Goal: Information Seeking & Learning: Compare options

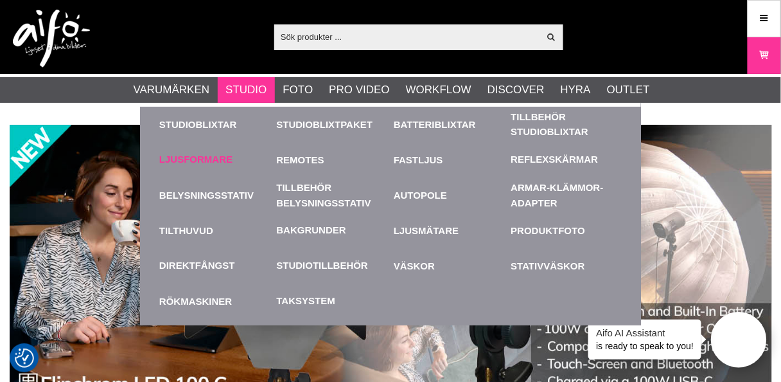
click at [206, 156] on link "Ljusformare" at bounding box center [195, 159] width 73 height 15
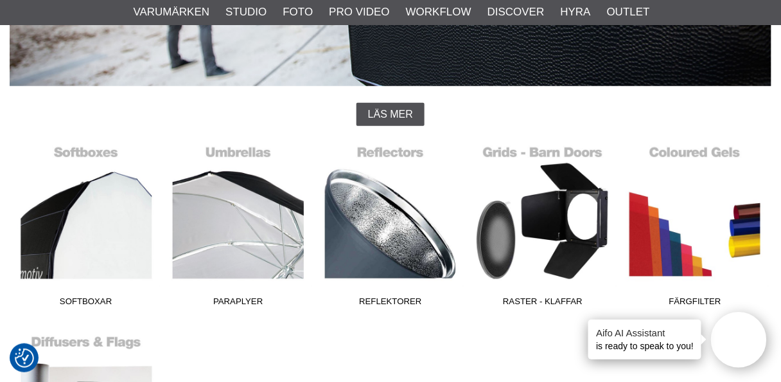
scroll to position [257, 0]
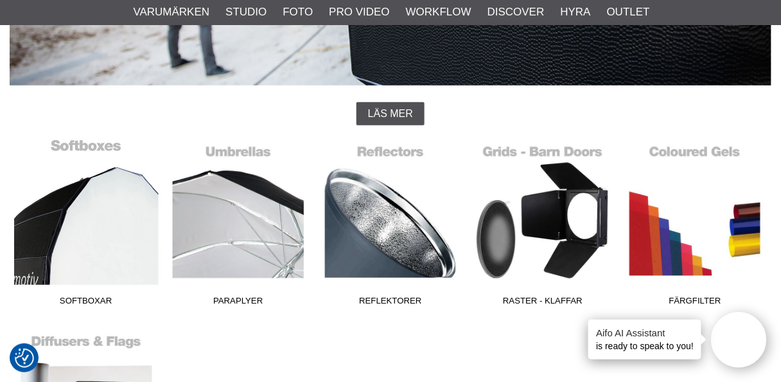
click at [92, 248] on link "Softboxar" at bounding box center [86, 224] width 152 height 173
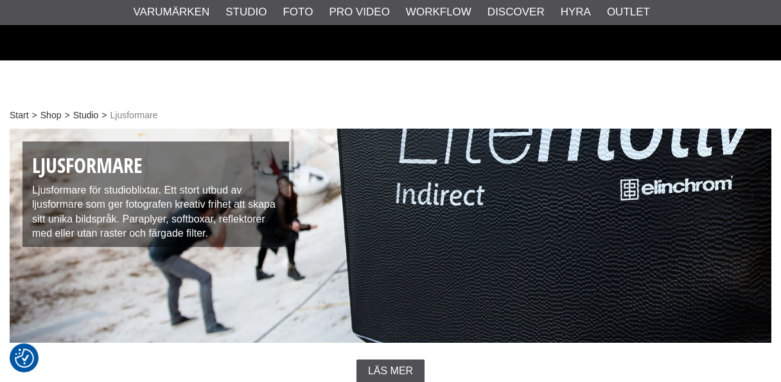
scroll to position [257, 0]
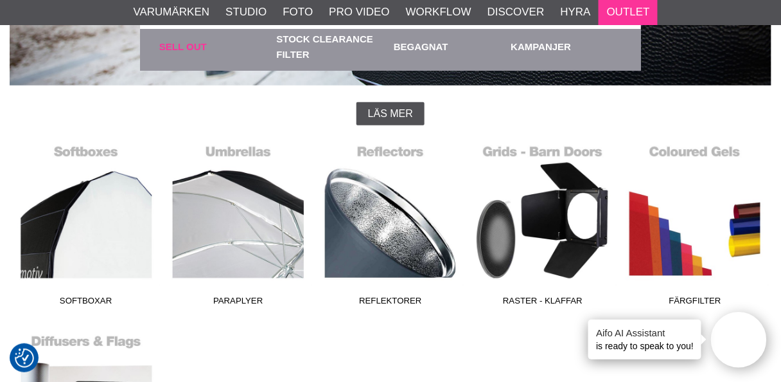
click at [172, 42] on link "Sell out" at bounding box center [214, 46] width 111 height 35
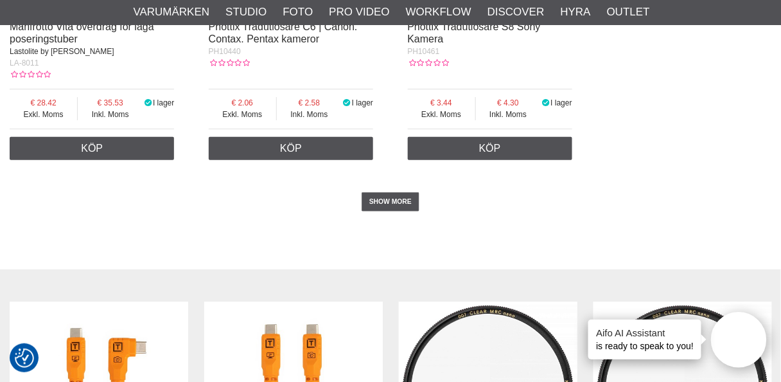
scroll to position [2466, 0]
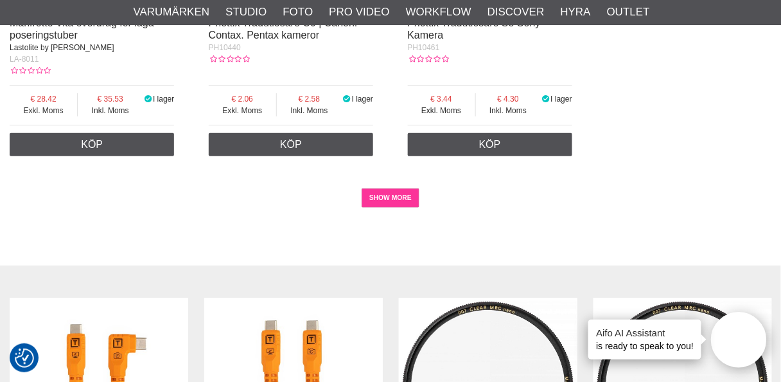
click at [396, 188] on link "SHOW MORE" at bounding box center [391, 197] width 58 height 19
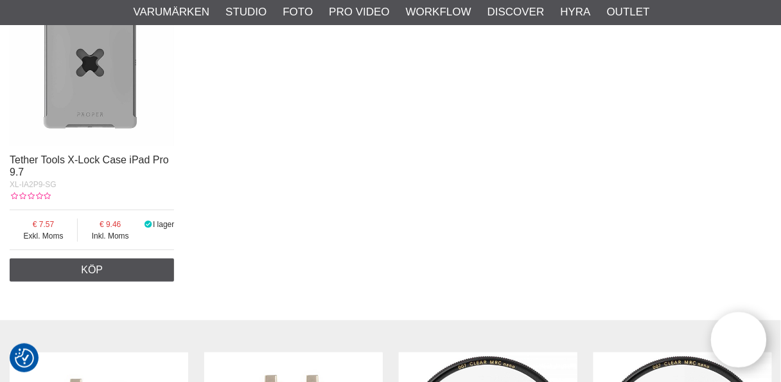
scroll to position [4727, 0]
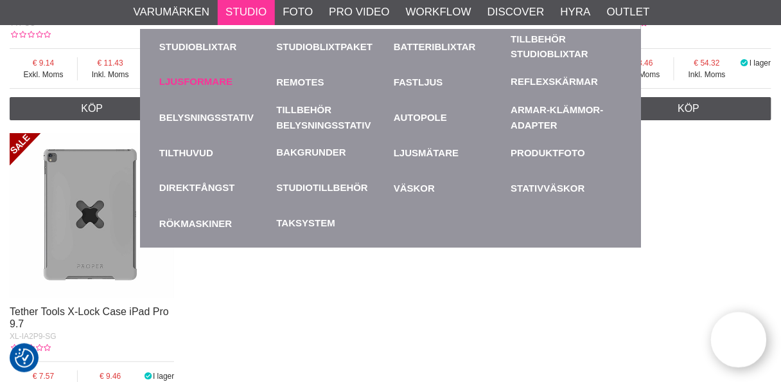
click at [215, 78] on link "Ljusformare" at bounding box center [195, 82] width 73 height 15
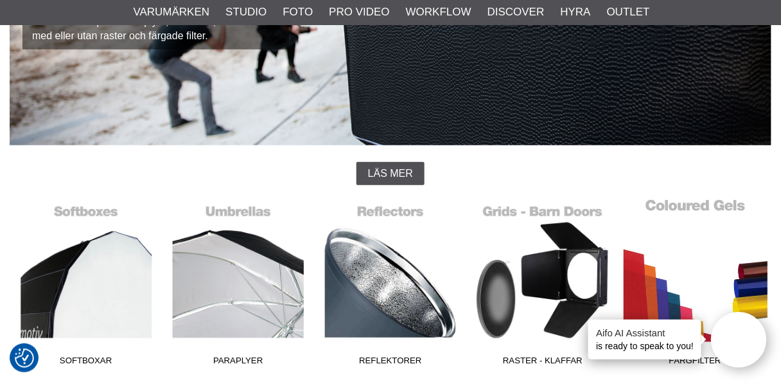
scroll to position [206, 0]
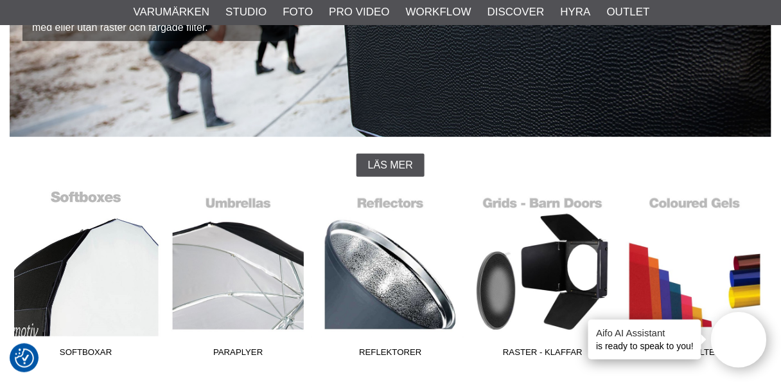
click at [92, 286] on link "Softboxar" at bounding box center [86, 275] width 152 height 173
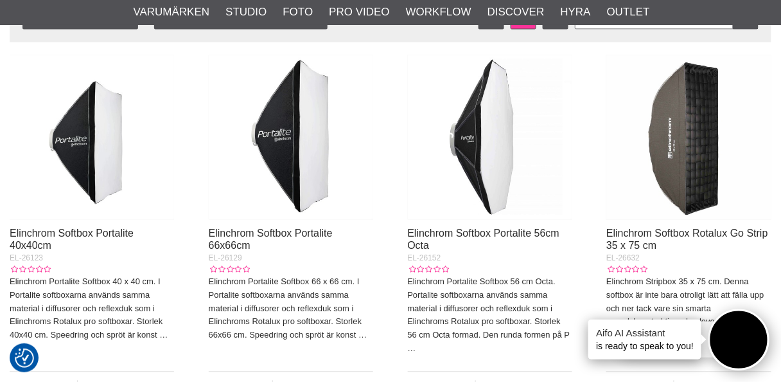
scroll to position [565, 0]
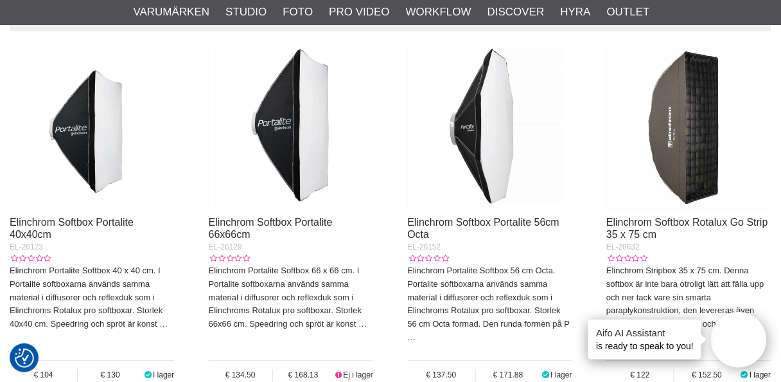
click at [692, 142] on img at bounding box center [688, 126] width 164 height 164
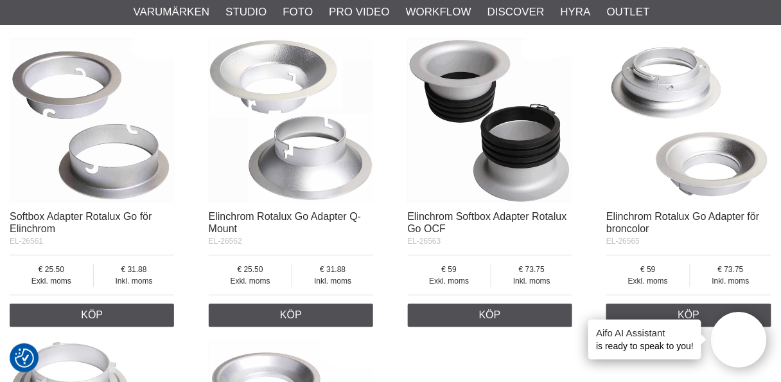
scroll to position [1952, 0]
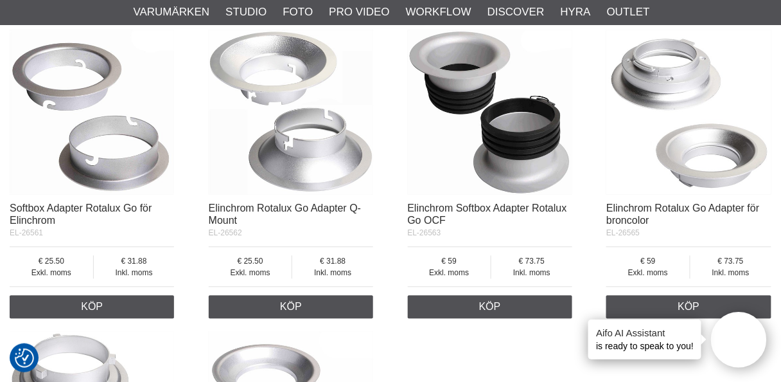
click at [303, 175] on img at bounding box center [291, 112] width 164 height 164
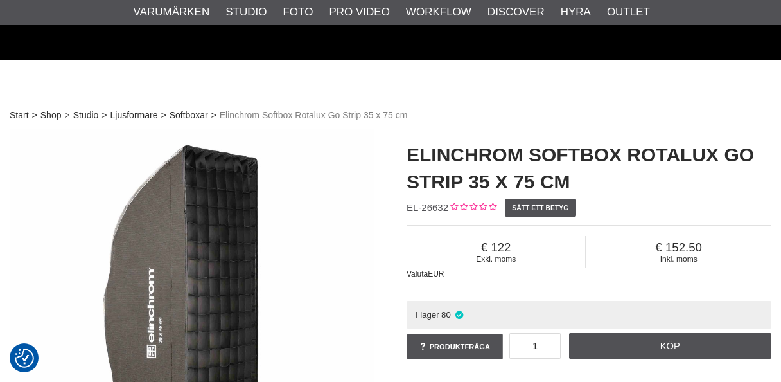
scroll to position [1952, 0]
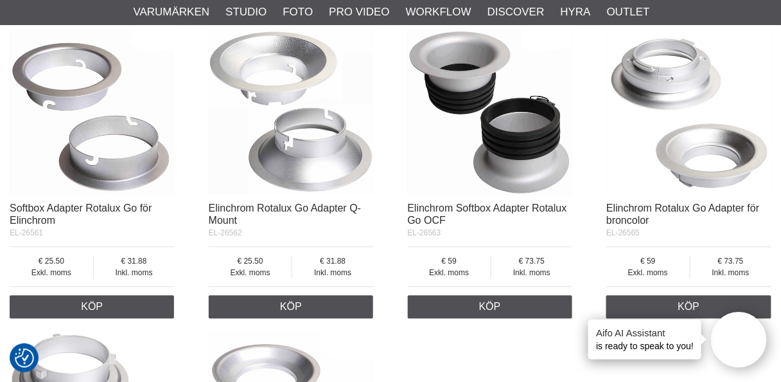
click at [301, 148] on img at bounding box center [291, 112] width 164 height 164
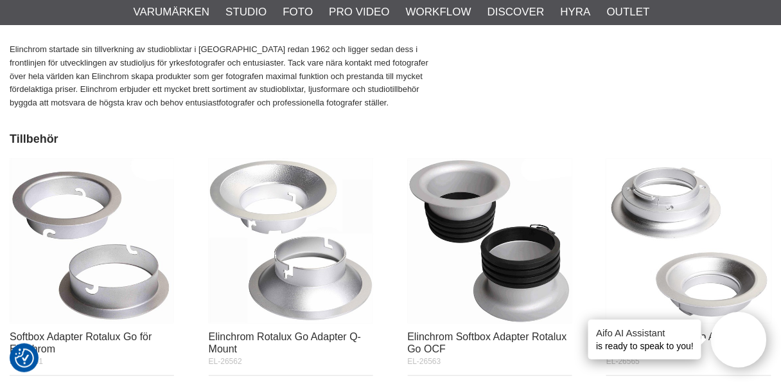
scroll to position [1644, 0]
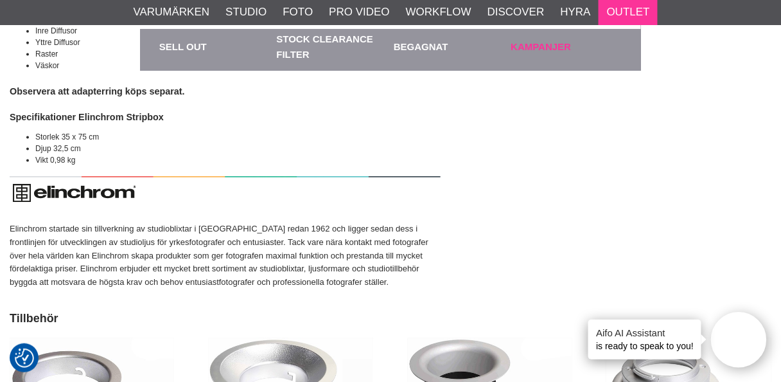
click at [546, 41] on link "Kampanjer" at bounding box center [566, 46] width 111 height 35
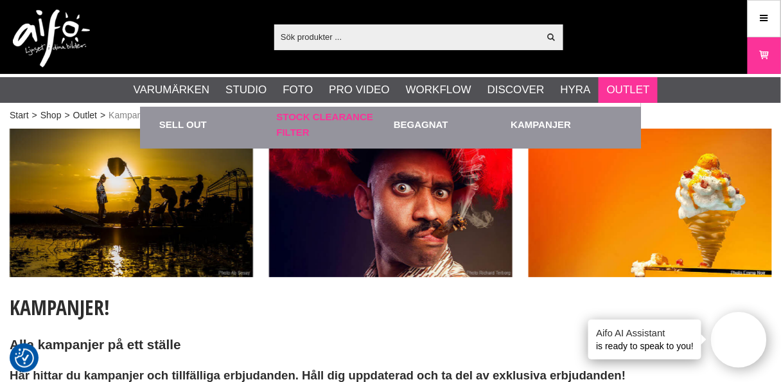
click at [315, 116] on link "Stock Clearance Filter" at bounding box center [332, 124] width 111 height 35
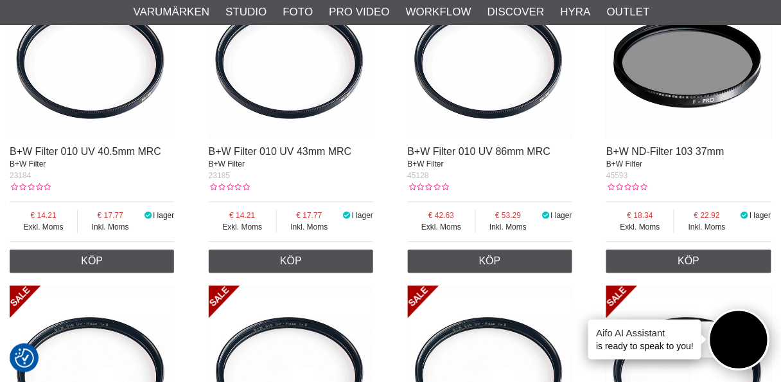
scroll to position [1952, 0]
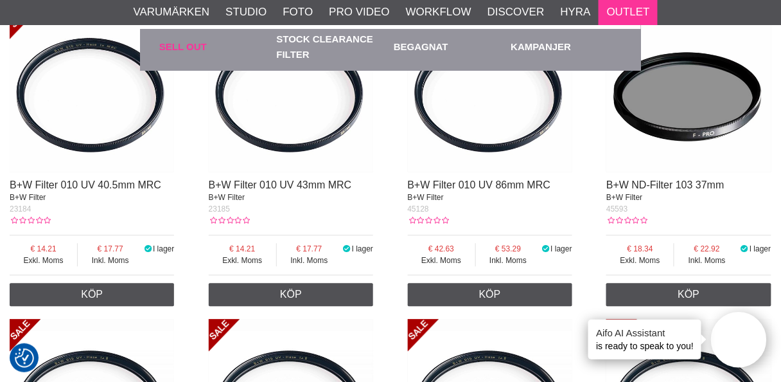
click at [170, 44] on link "Sell out" at bounding box center [214, 46] width 111 height 35
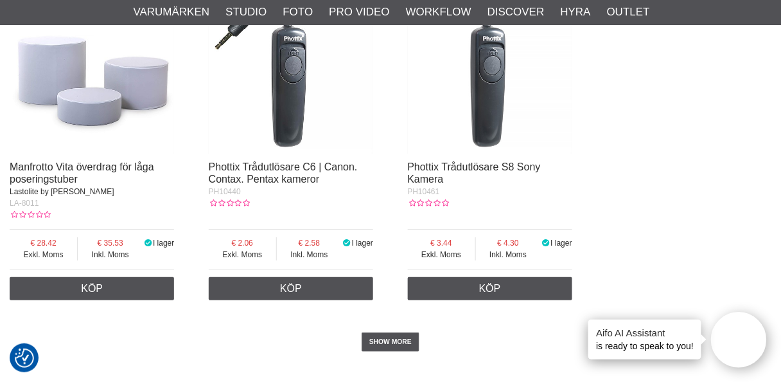
scroll to position [2364, 0]
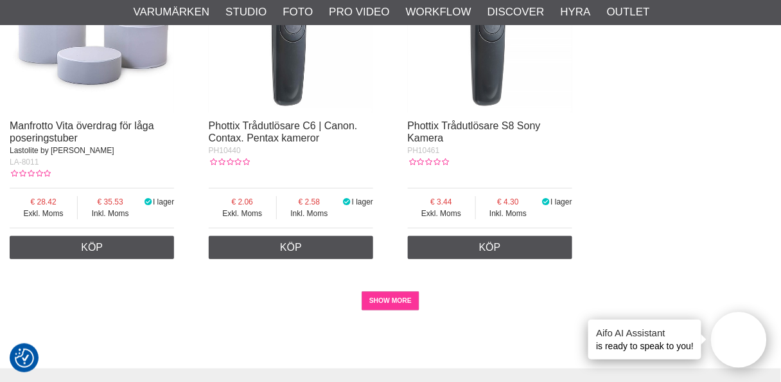
click at [395, 291] on link "SHOW MORE" at bounding box center [391, 300] width 58 height 19
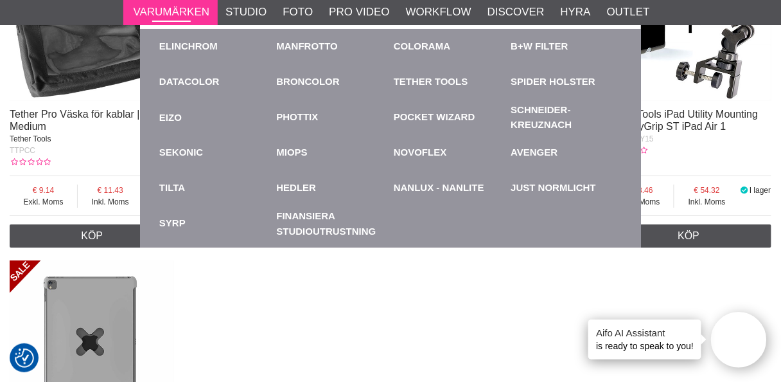
scroll to position [4600, 0]
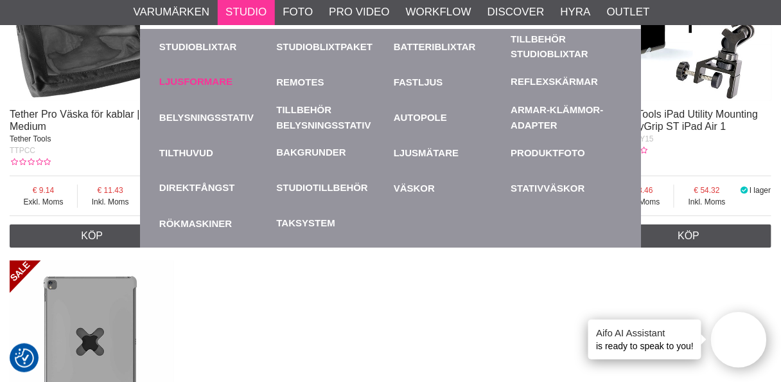
click at [210, 78] on link "Ljusformare" at bounding box center [195, 82] width 73 height 15
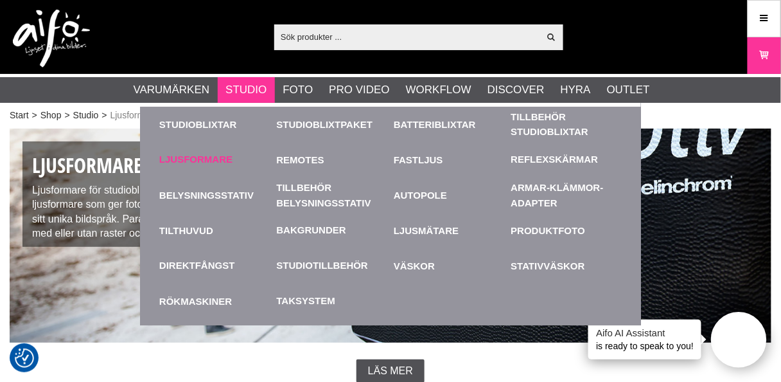
click at [200, 154] on link "Ljusformare" at bounding box center [195, 159] width 73 height 15
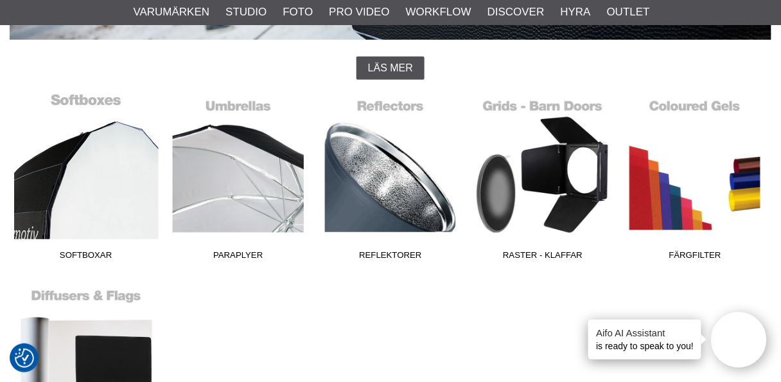
scroll to position [360, 0]
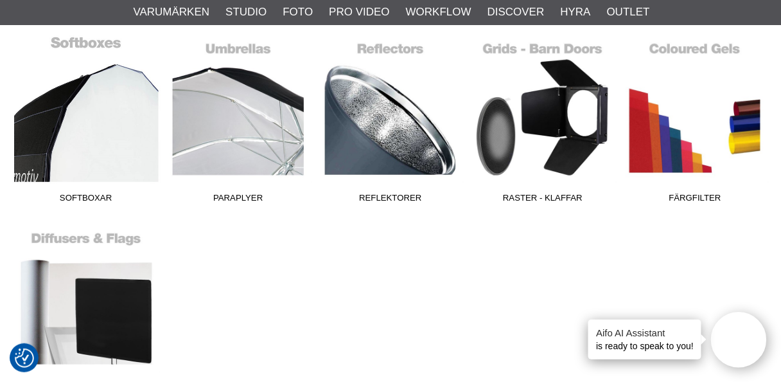
click at [85, 137] on link "Softboxar" at bounding box center [86, 121] width 152 height 173
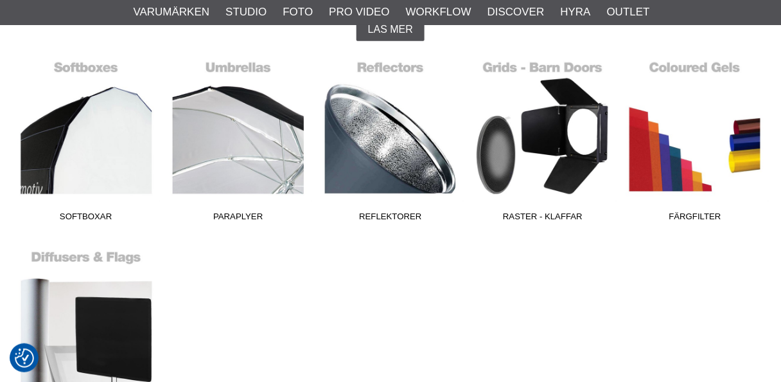
scroll to position [360, 0]
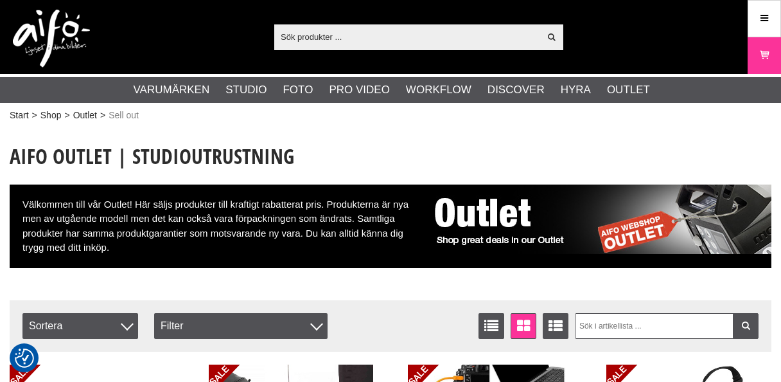
scroll to position [3417, 0]
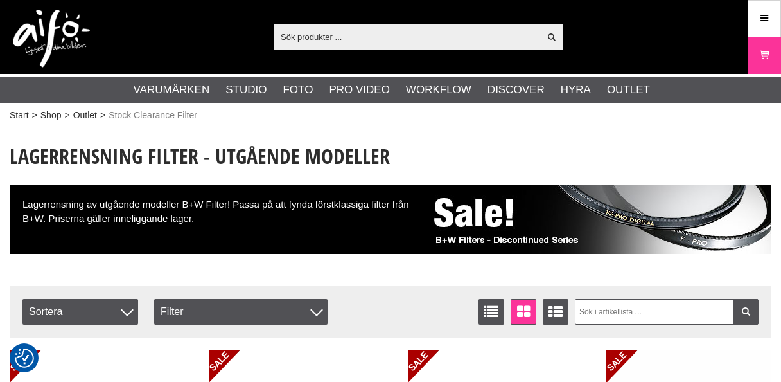
scroll to position [1952, 0]
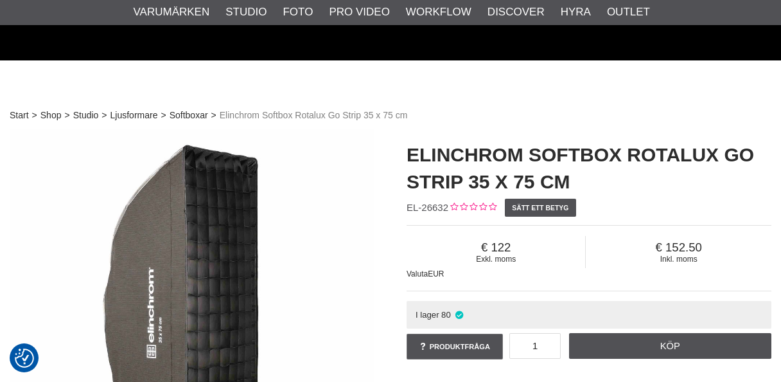
scroll to position [1644, 0]
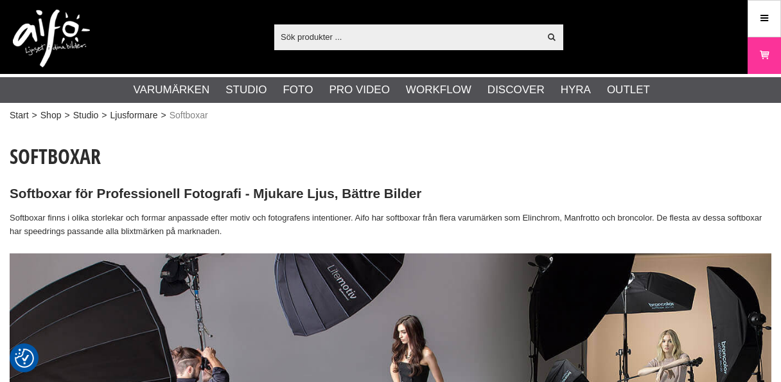
scroll to position [565, 0]
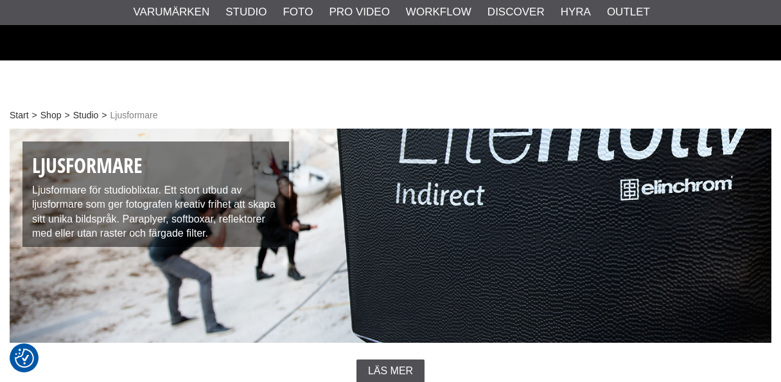
scroll to position [206, 0]
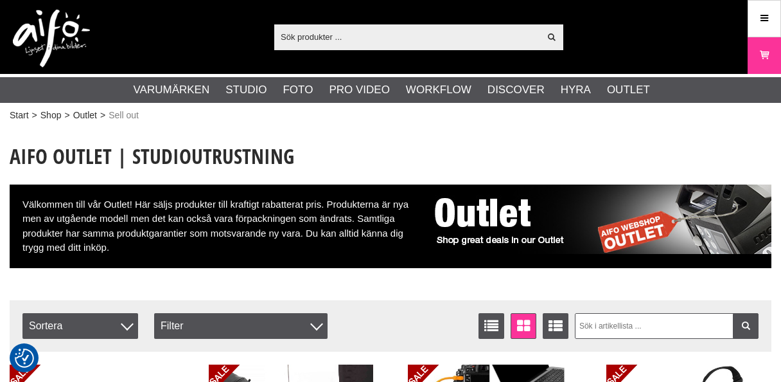
scroll to position [3417, 0]
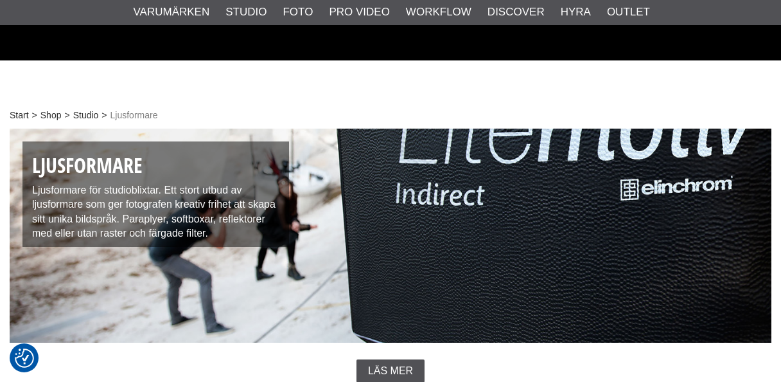
scroll to position [257, 0]
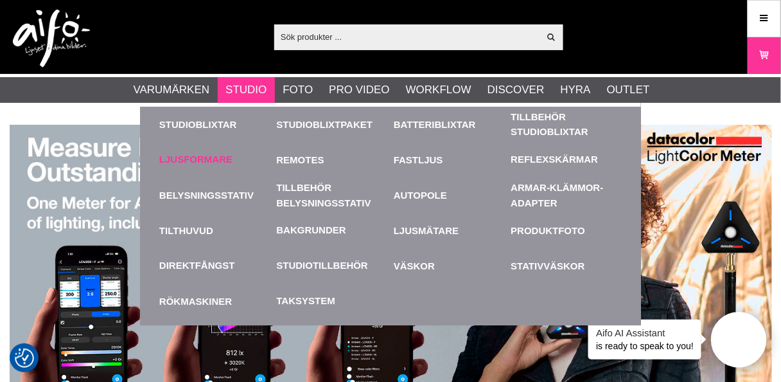
click at [207, 160] on link "Ljusformare" at bounding box center [195, 159] width 73 height 15
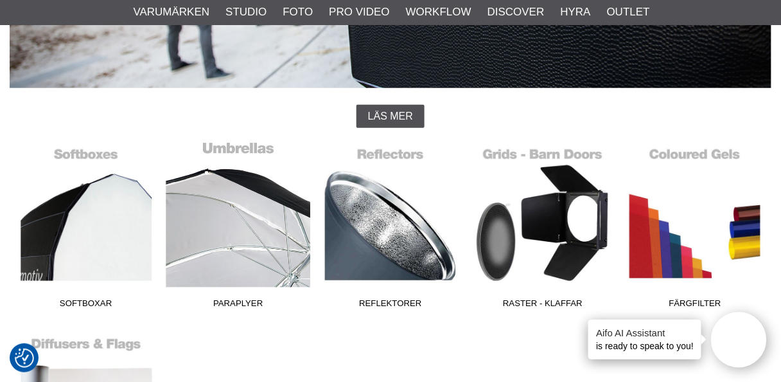
scroll to position [257, 0]
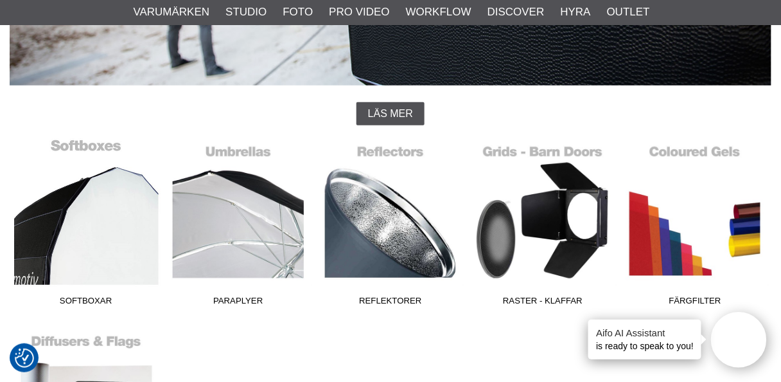
click at [87, 216] on link "Softboxar" at bounding box center [86, 224] width 152 height 173
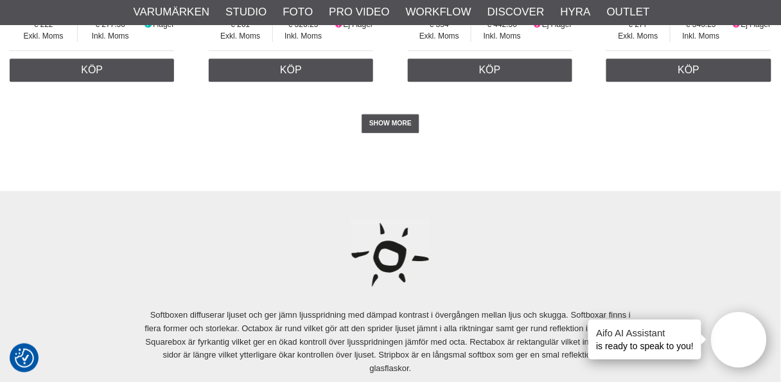
scroll to position [3340, 0]
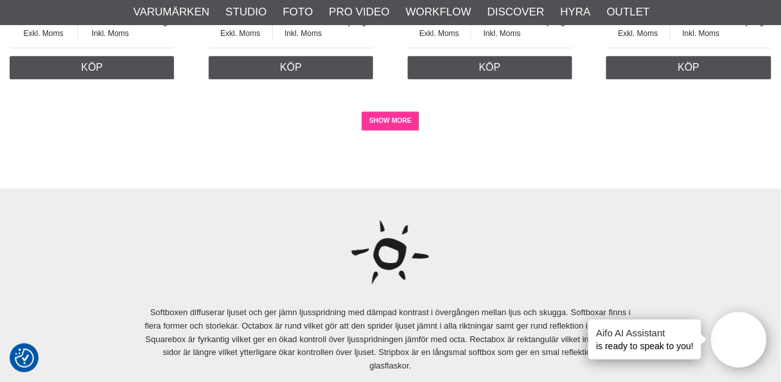
click at [387, 119] on link "SHOW MORE" at bounding box center [391, 120] width 58 height 19
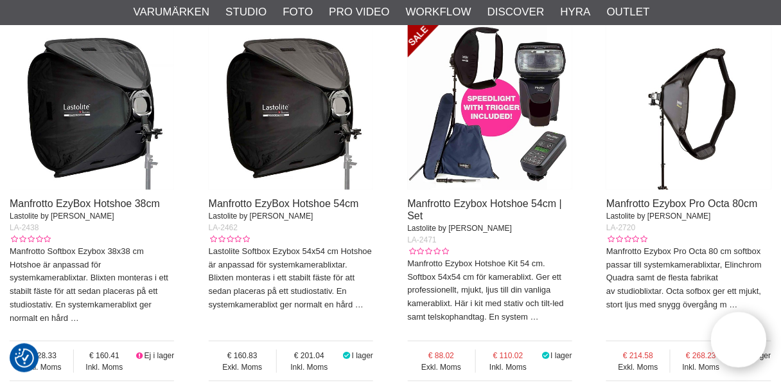
scroll to position [3858, 0]
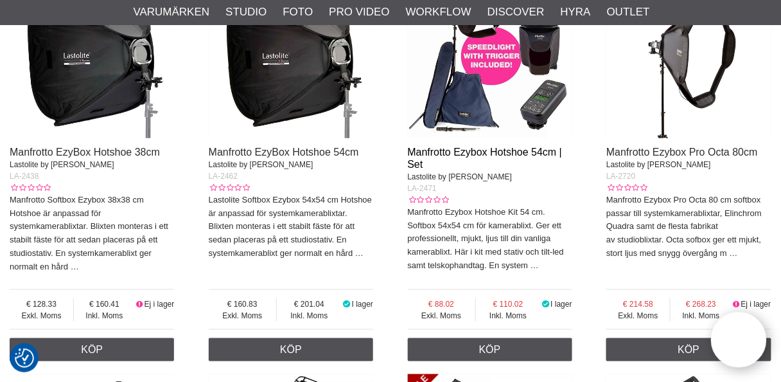
click at [471, 157] on link "Manfrotto Ezybox Hotshoe 54cm | Set" at bounding box center [485, 157] width 155 height 23
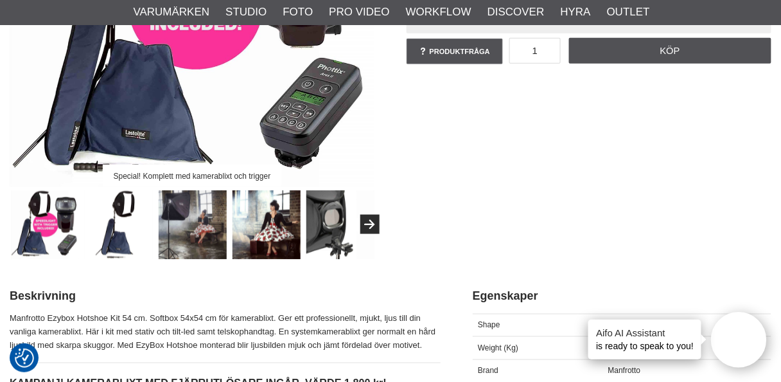
scroll to position [308, 0]
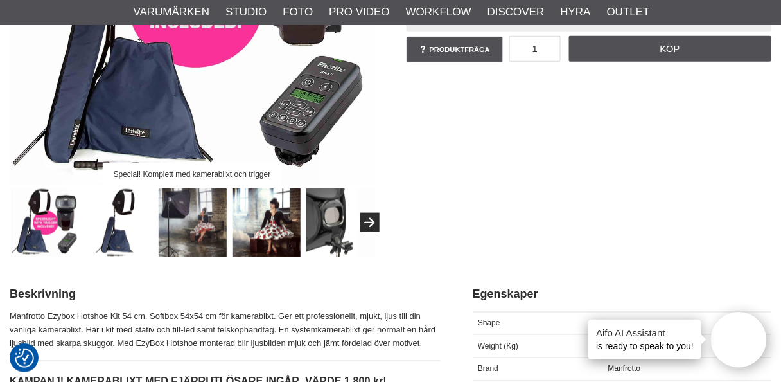
click at [119, 229] on img at bounding box center [119, 222] width 69 height 69
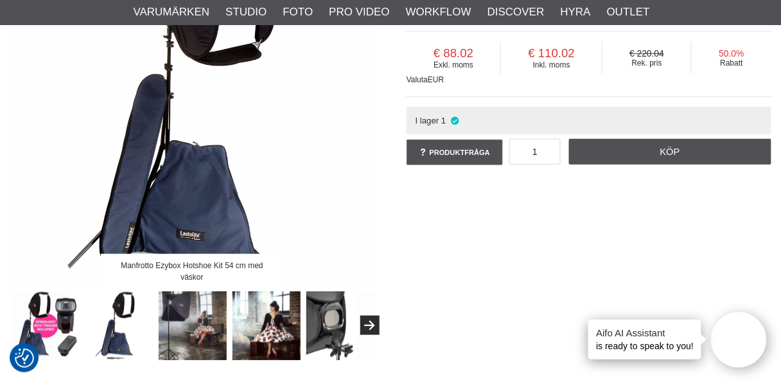
scroll to position [257, 0]
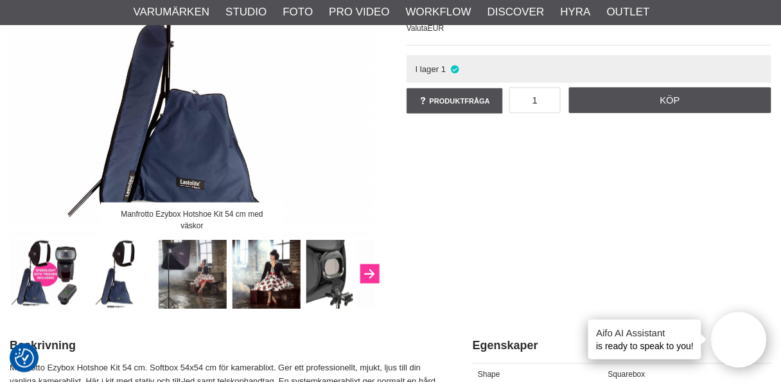
click at [375, 273] on icon "Next" at bounding box center [369, 274] width 15 height 12
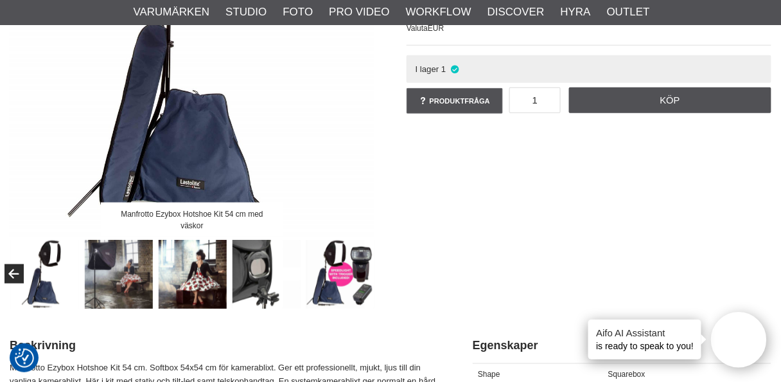
click at [113, 284] on img at bounding box center [119, 274] width 69 height 69
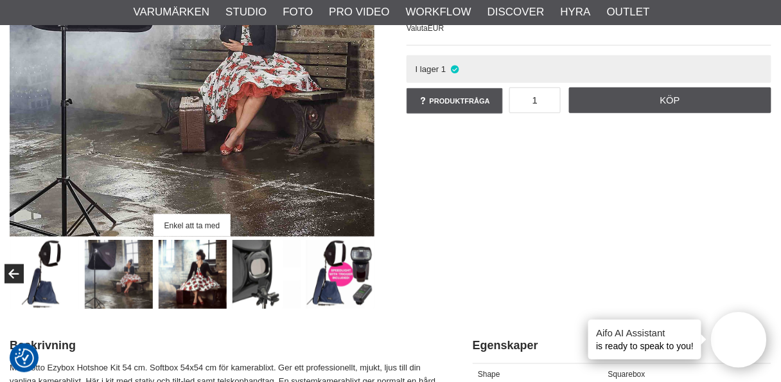
click at [195, 283] on img at bounding box center [193, 274] width 69 height 69
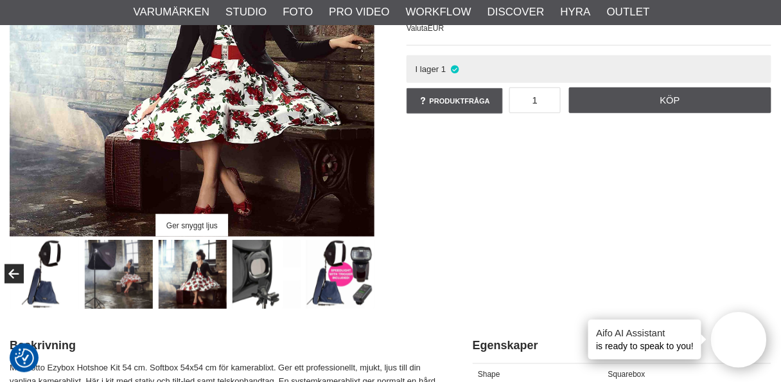
click at [268, 287] on img at bounding box center [267, 274] width 69 height 69
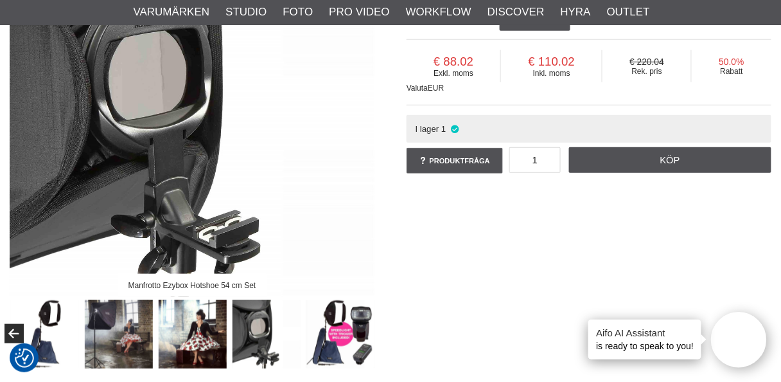
scroll to position [206, 0]
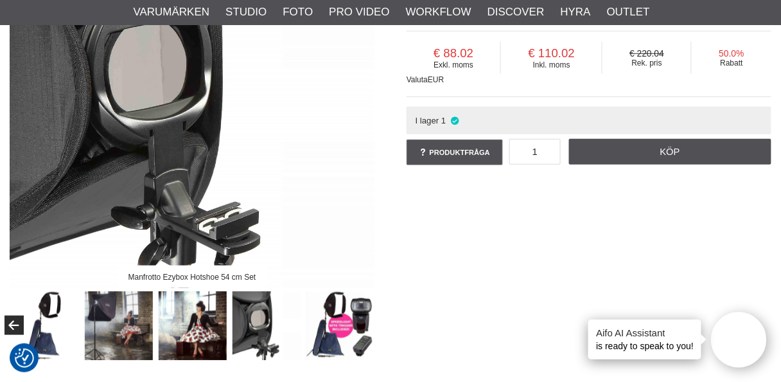
click at [348, 324] on img at bounding box center [340, 325] width 69 height 69
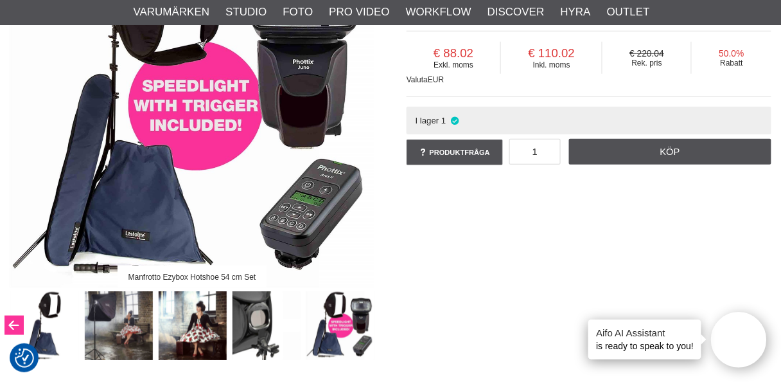
click at [11, 322] on icon "Previous" at bounding box center [13, 326] width 15 height 12
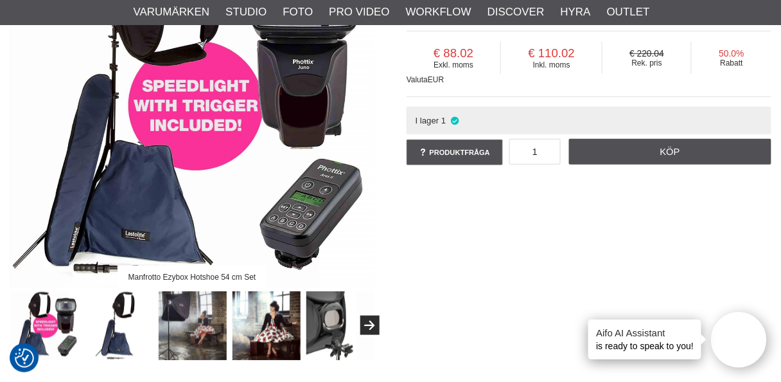
click at [11, 322] on img at bounding box center [45, 325] width 69 height 69
click at [363, 322] on icon "Next" at bounding box center [369, 326] width 15 height 12
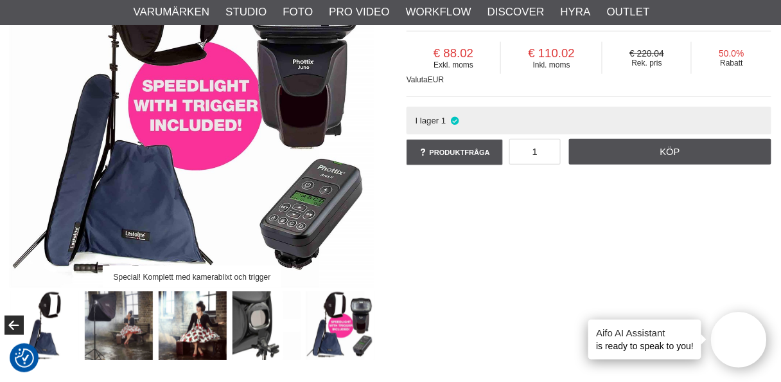
click at [308, 207] on img at bounding box center [192, 105] width 365 height 365
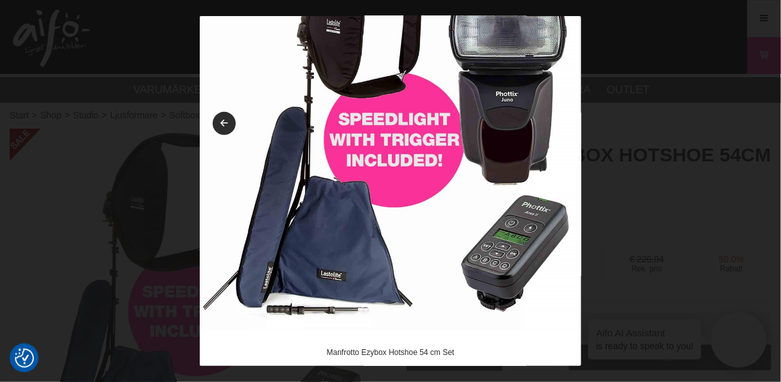
scroll to position [0, 0]
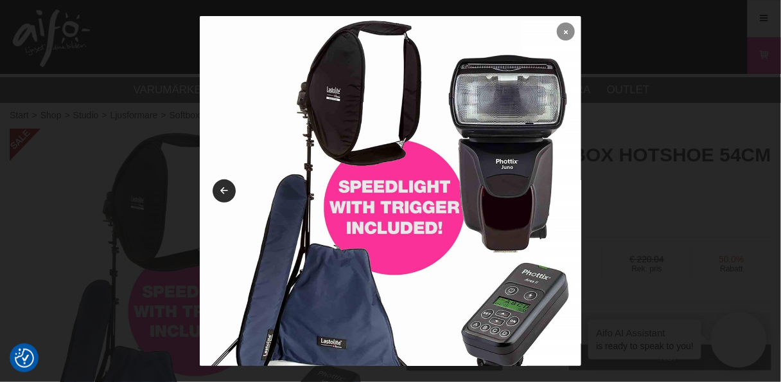
click at [564, 29] on icon at bounding box center [566, 31] width 4 height 7
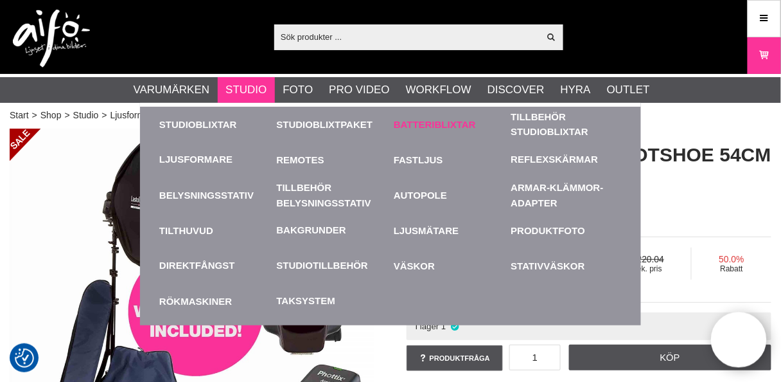
click at [433, 120] on link "Batteriblixtar" at bounding box center [449, 124] width 111 height 35
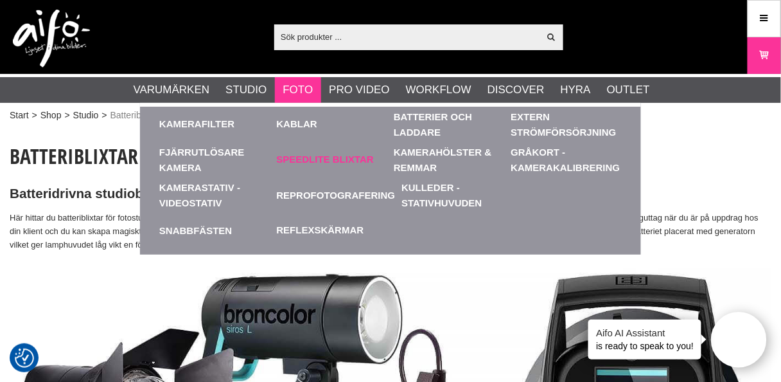
click at [322, 160] on link "Speedlite Blixtar" at bounding box center [325, 159] width 97 height 15
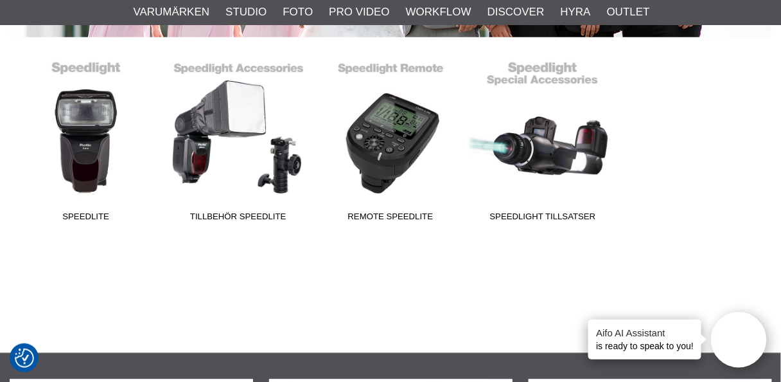
scroll to position [308, 0]
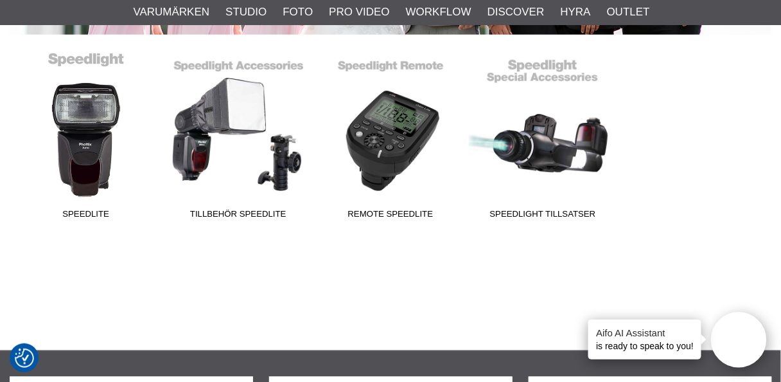
click at [87, 132] on link "Speedlite" at bounding box center [86, 137] width 152 height 173
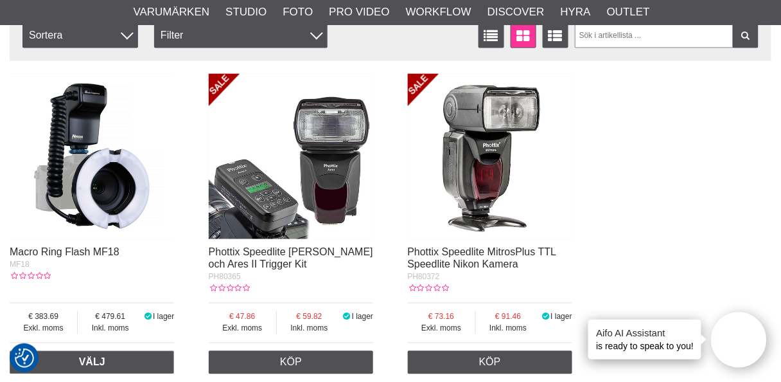
scroll to position [462, 0]
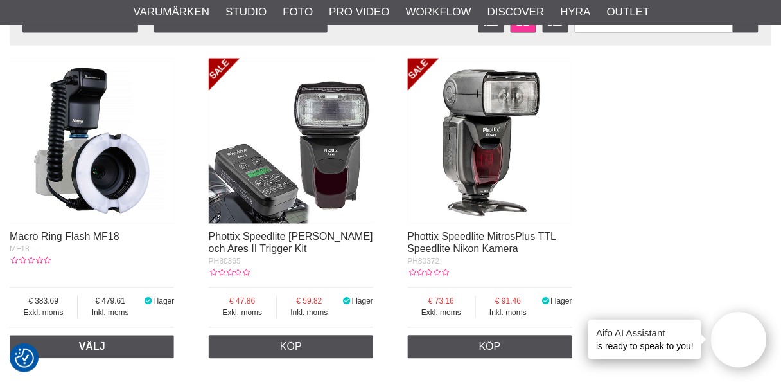
click at [276, 181] on img at bounding box center [291, 140] width 164 height 164
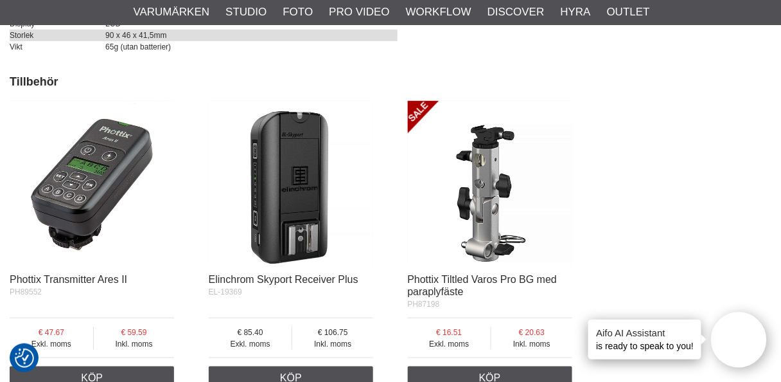
scroll to position [2569, 0]
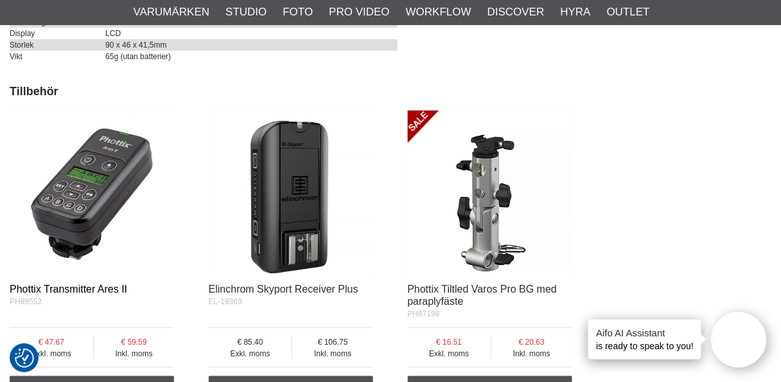
click at [75, 283] on link "Phottix Transmitter Ares II" at bounding box center [69, 288] width 118 height 11
